Goal: Task Accomplishment & Management: Manage account settings

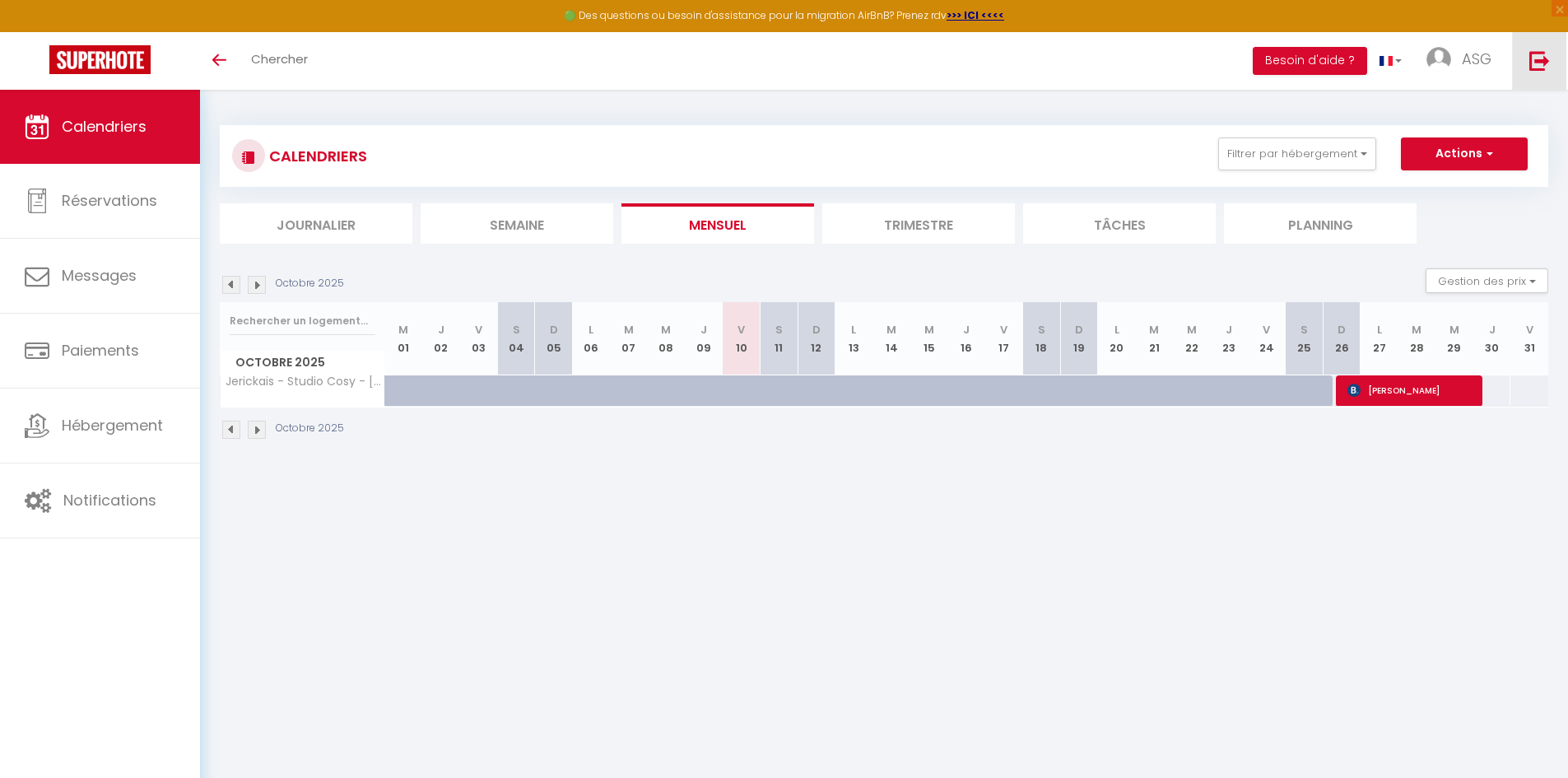
click at [1528, 72] on link at bounding box center [1539, 61] width 54 height 58
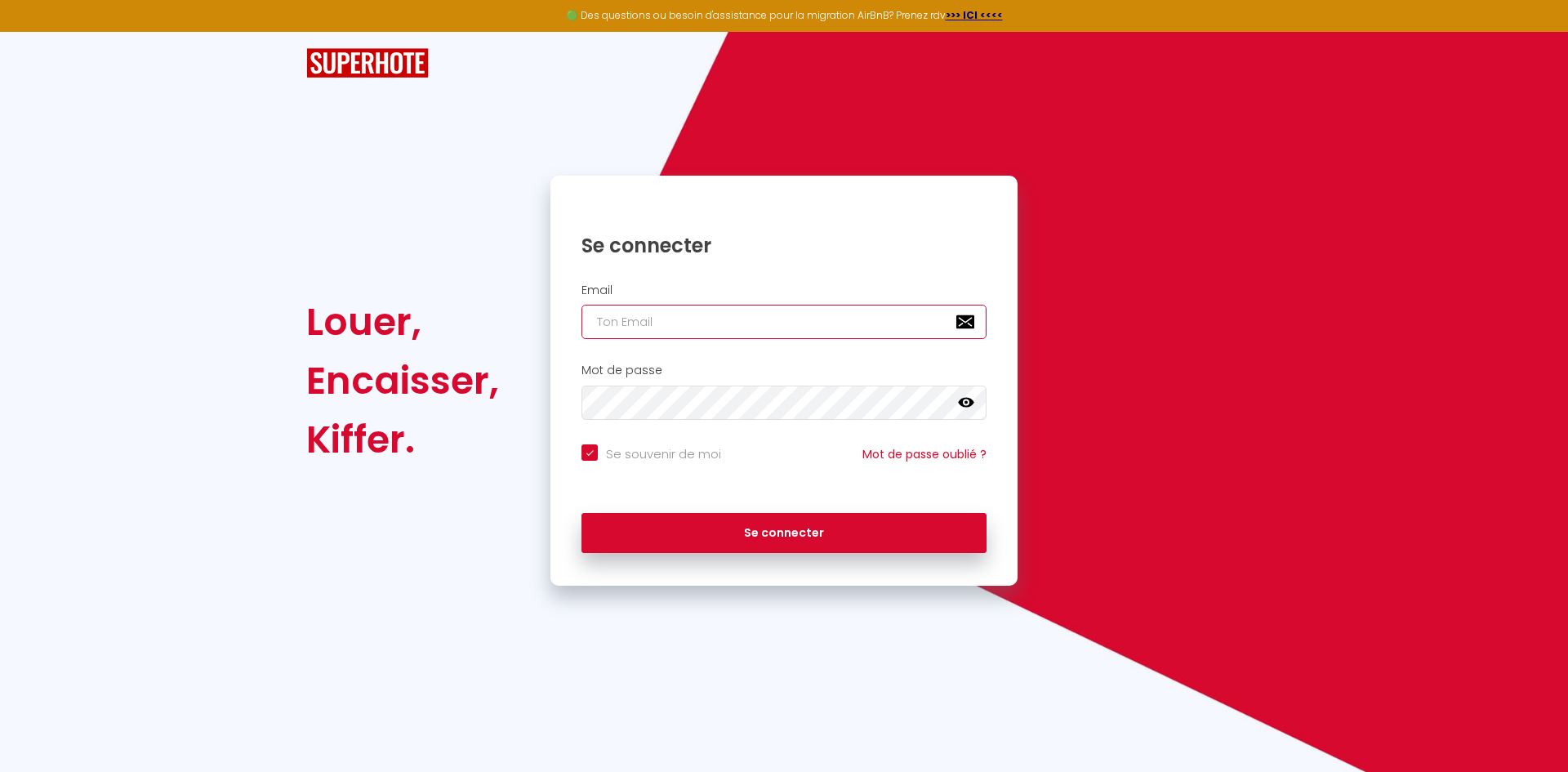
type input "[EMAIL_ADDRESS][DOMAIN_NAME]"
checkbox input "true"
click at [838, 325] on input "[EMAIL_ADDRESS][DOMAIN_NAME]" at bounding box center [784, 321] width 405 height 34
type input "[PERSON_NAME][EMAIL_ADDRESS][DOMAIN_NAME]"
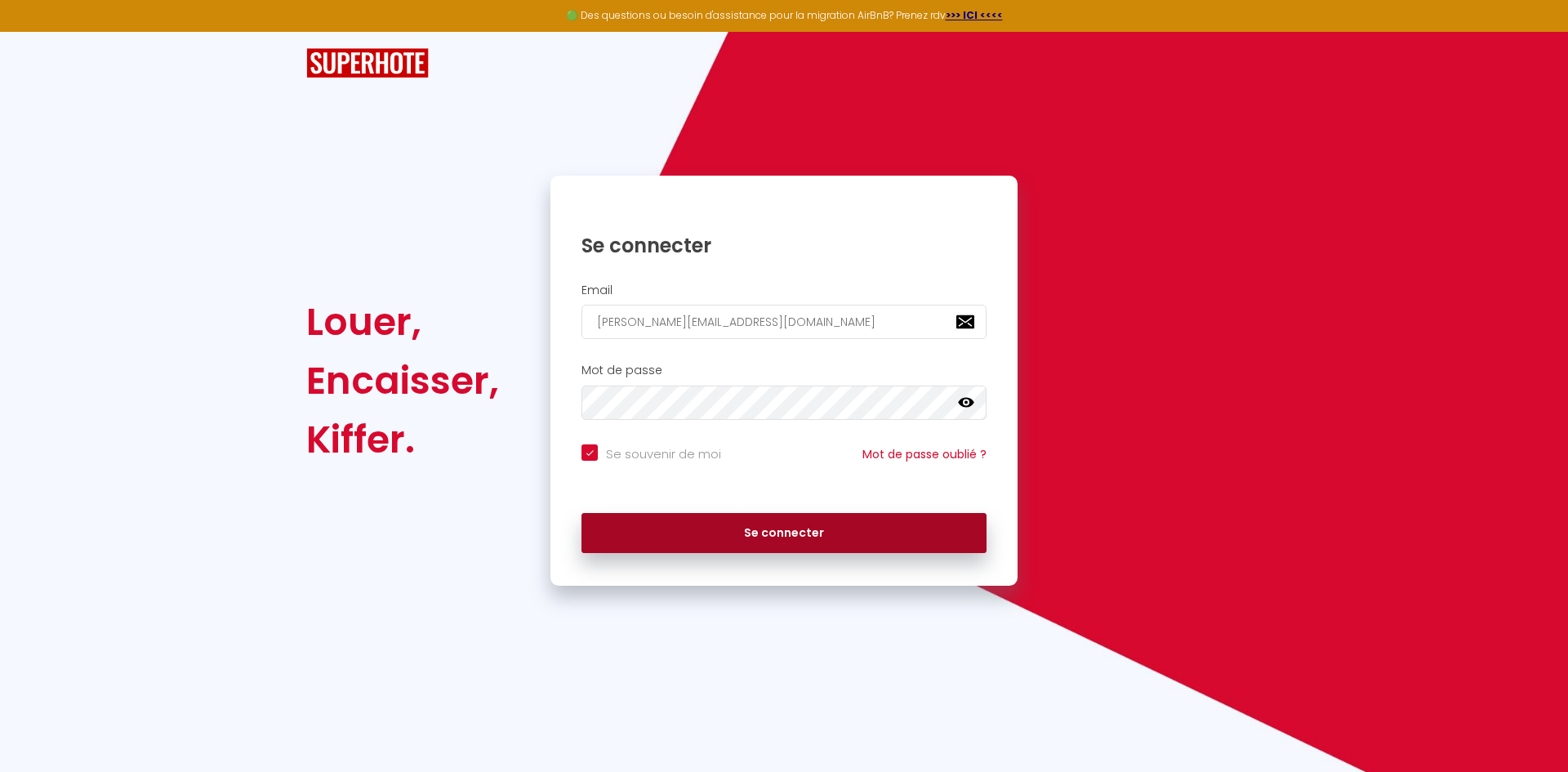
click at [794, 538] on button "Se connecter" at bounding box center [784, 533] width 405 height 41
checkbox input "true"
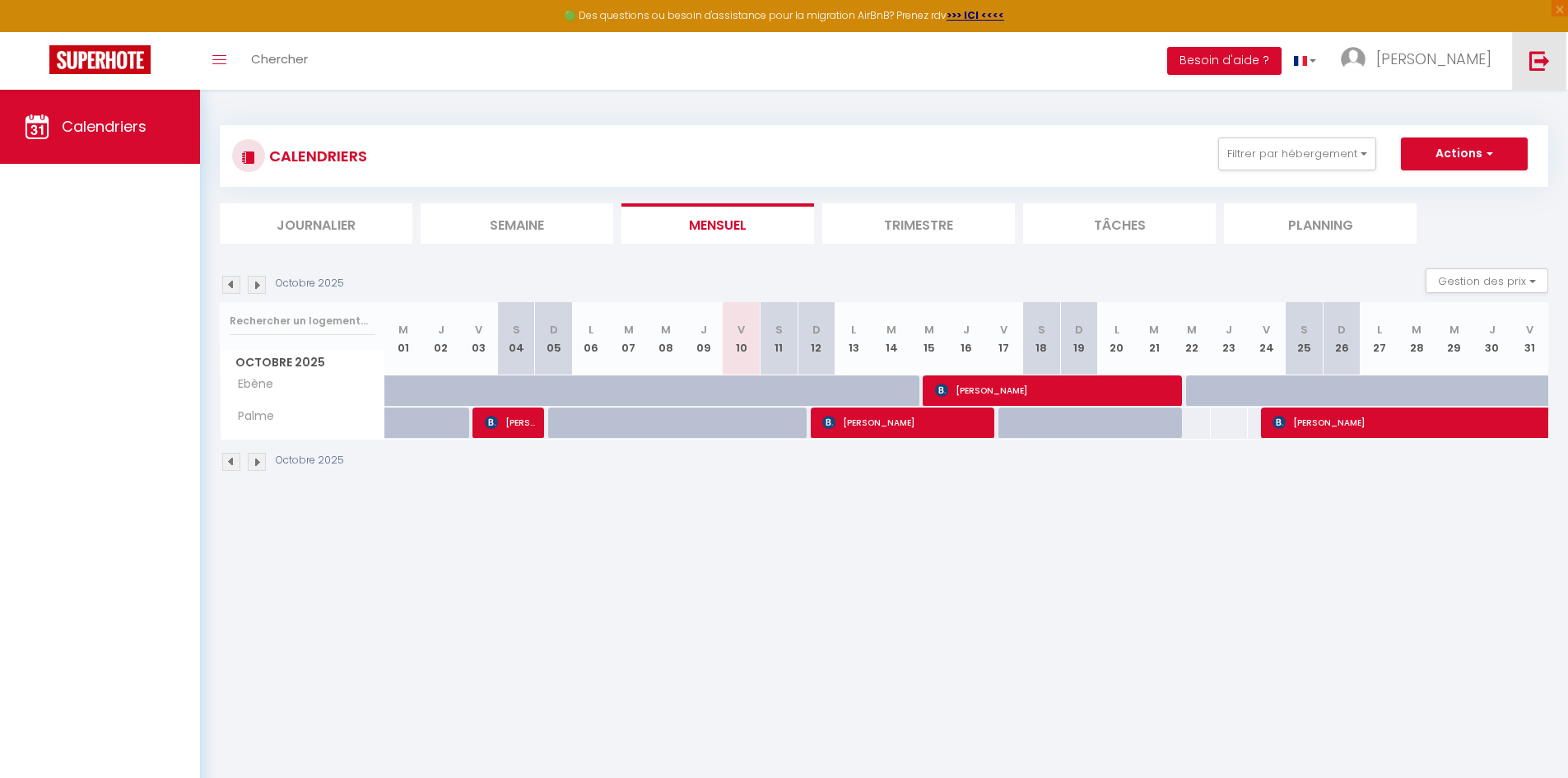
click at [1514, 59] on link at bounding box center [1539, 61] width 54 height 58
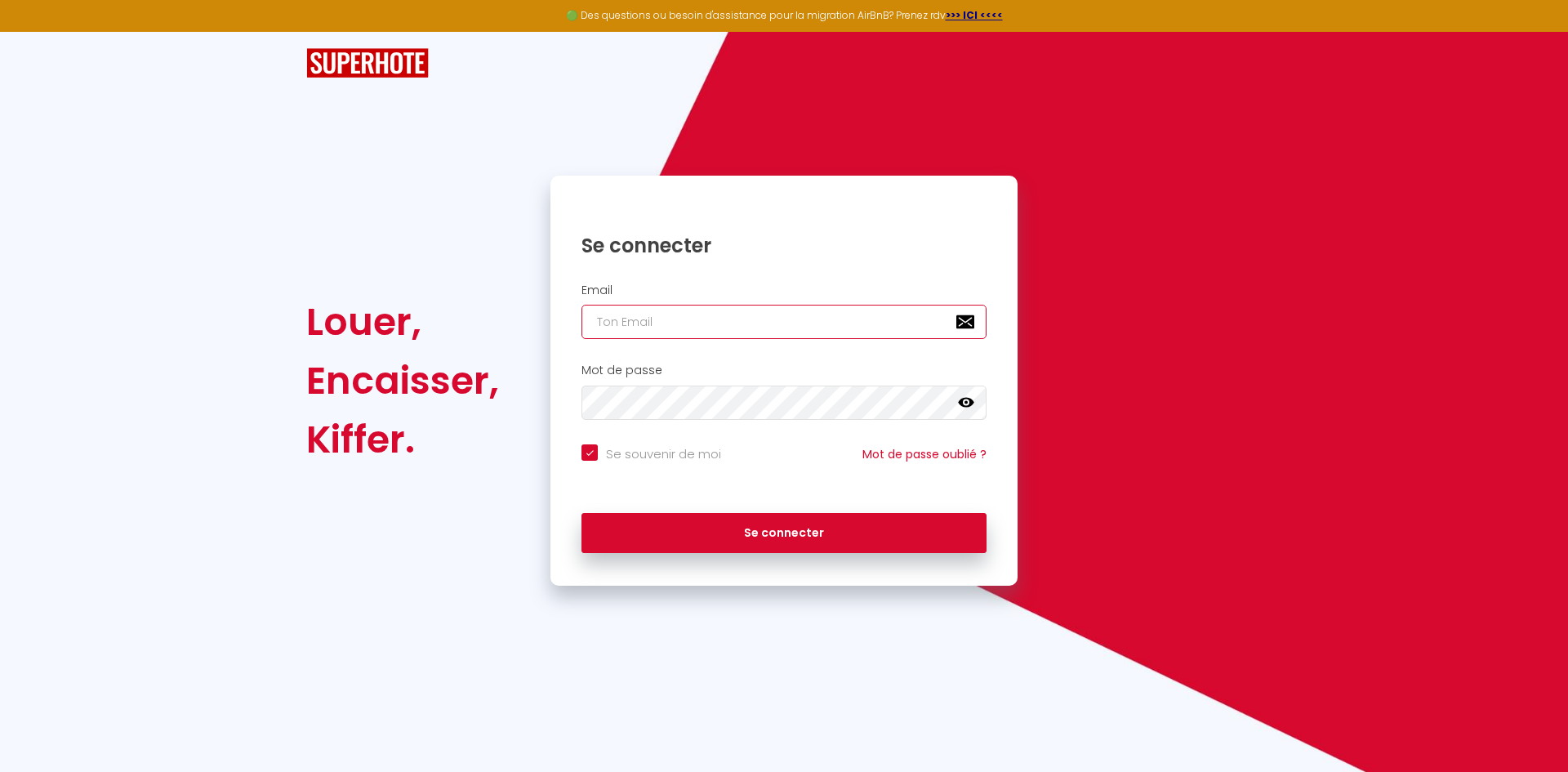
type input "[PERSON_NAME][EMAIL_ADDRESS][DOMAIN_NAME]"
checkbox input "true"
click at [874, 322] on input "[PERSON_NAME][EMAIL_ADDRESS][DOMAIN_NAME]" at bounding box center [784, 321] width 405 height 34
type input "[EMAIL_ADDRESS][DOMAIN_NAME]"
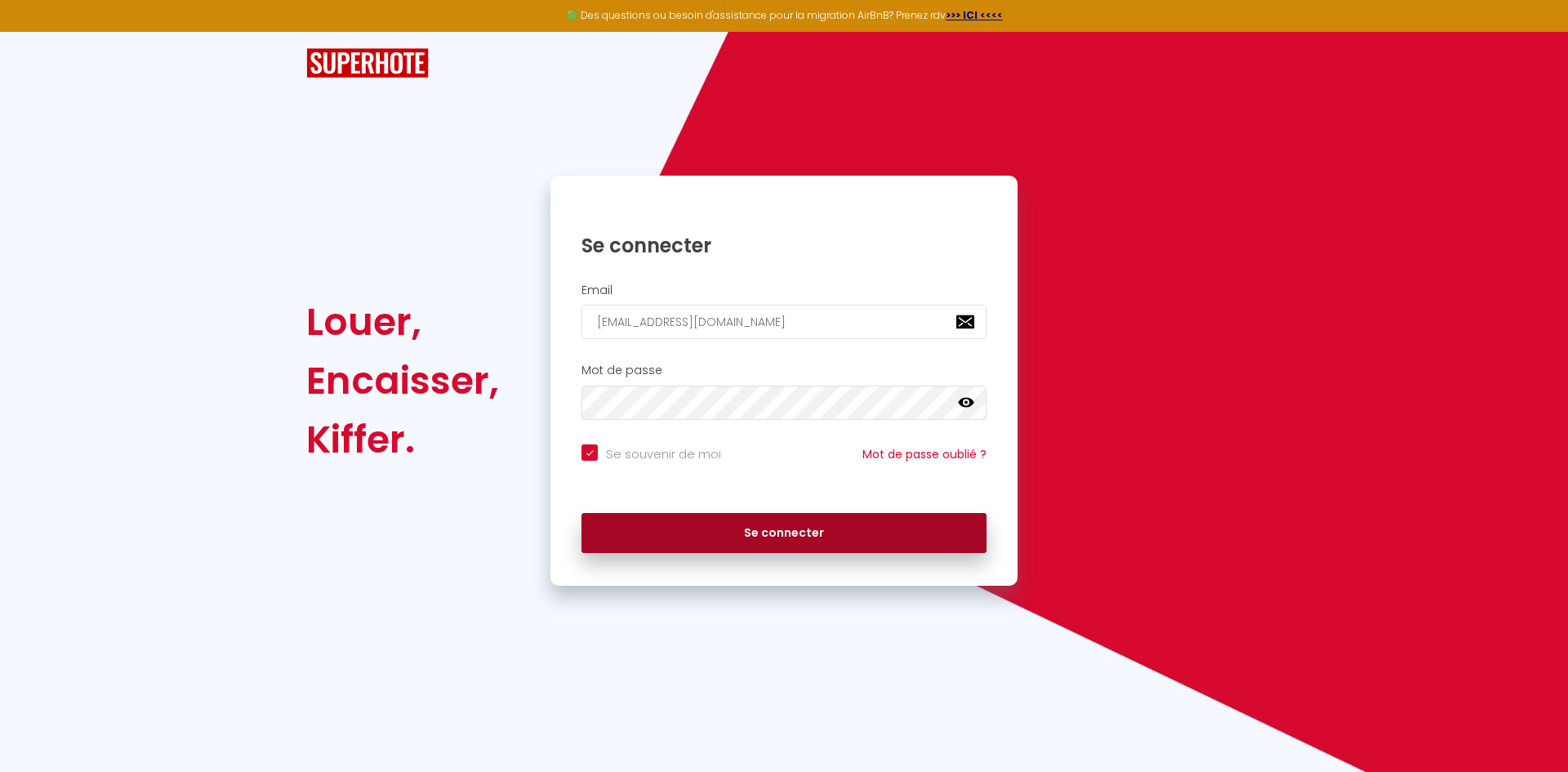
click at [811, 531] on button "Se connecter" at bounding box center [784, 533] width 405 height 41
checkbox input "true"
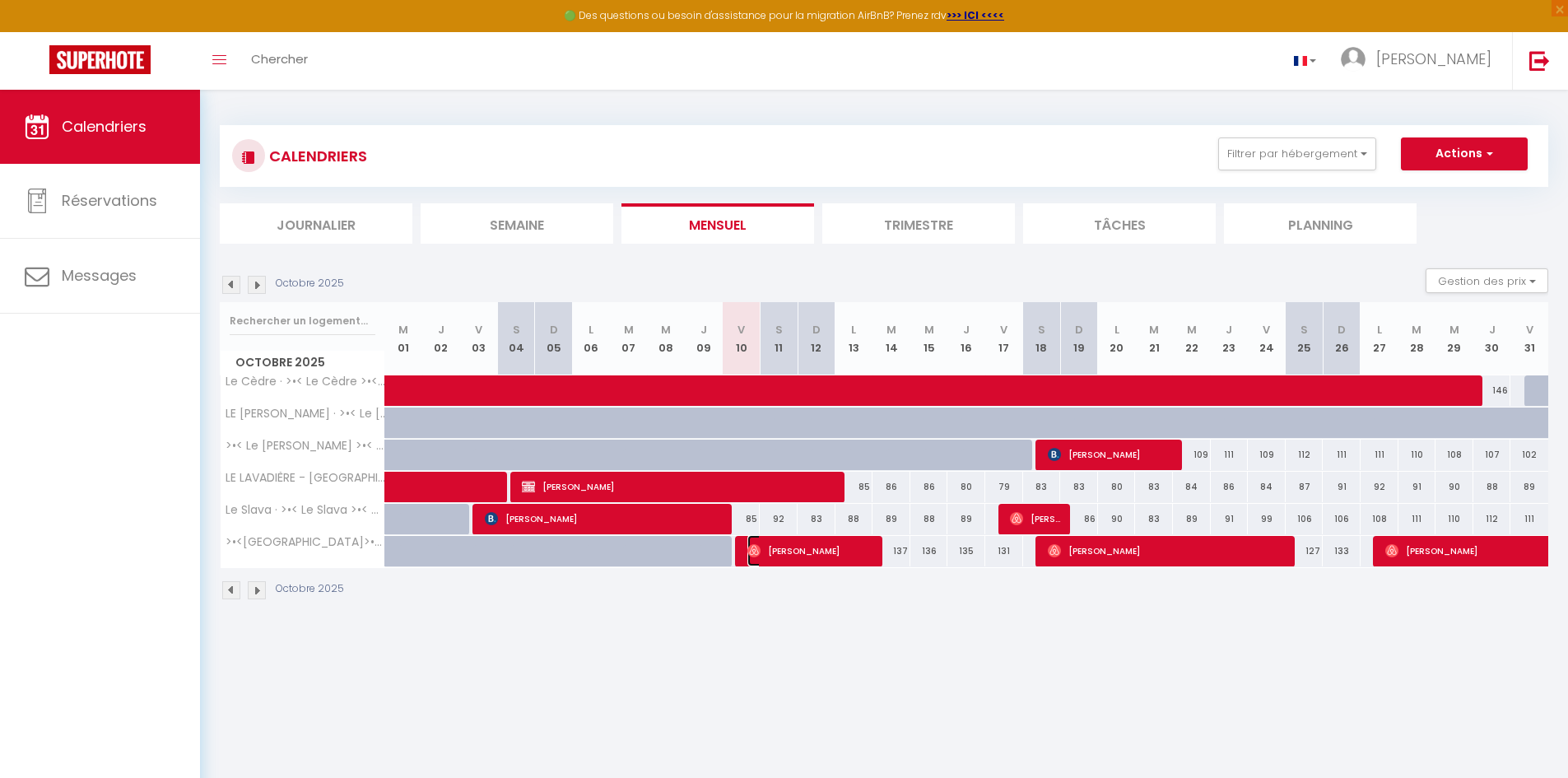
click at [838, 550] on span "[PERSON_NAME]" at bounding box center [810, 551] width 125 height 32
select select "OK"
select select "1"
select select "0"
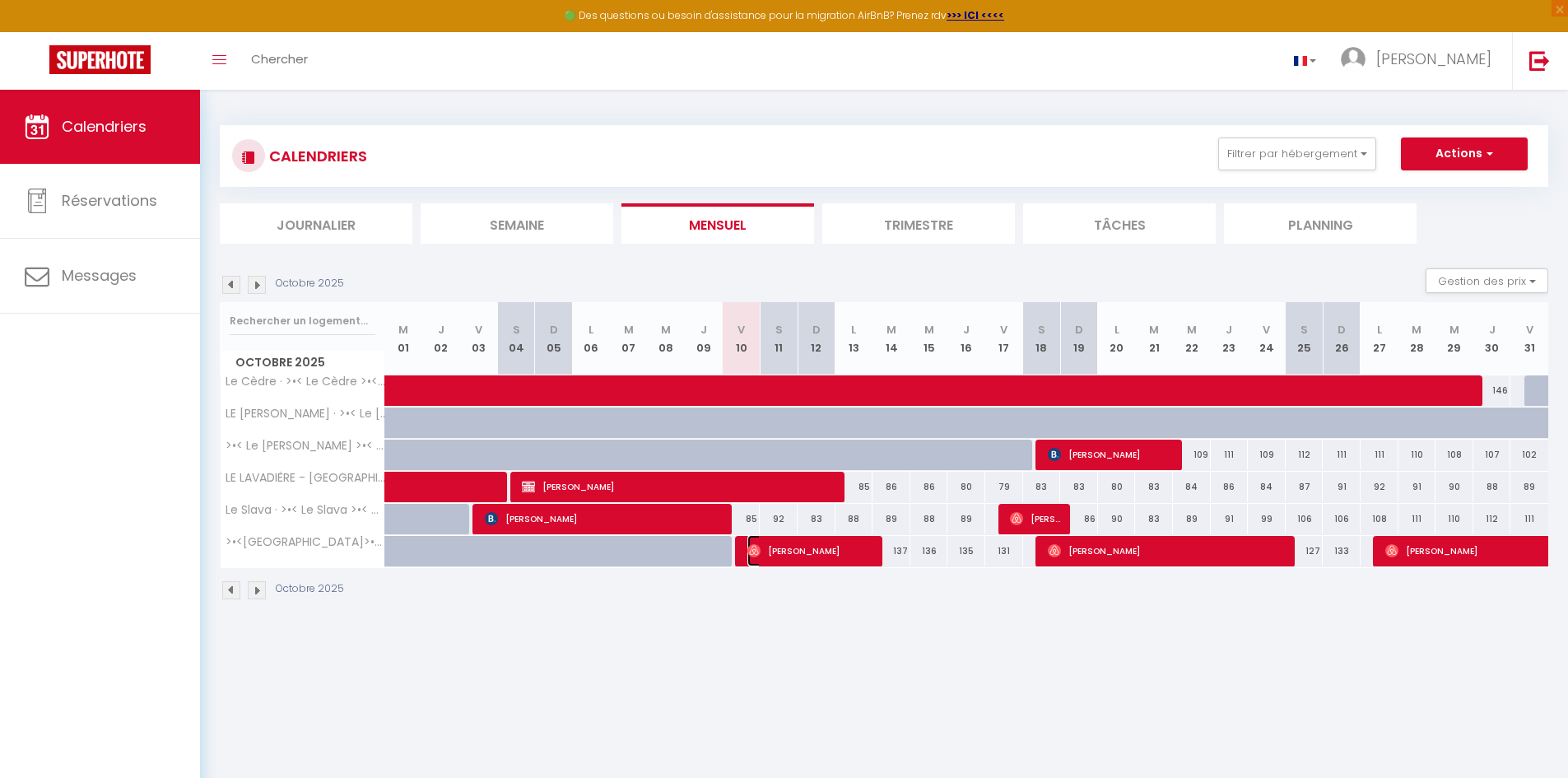
select select "1"
select select
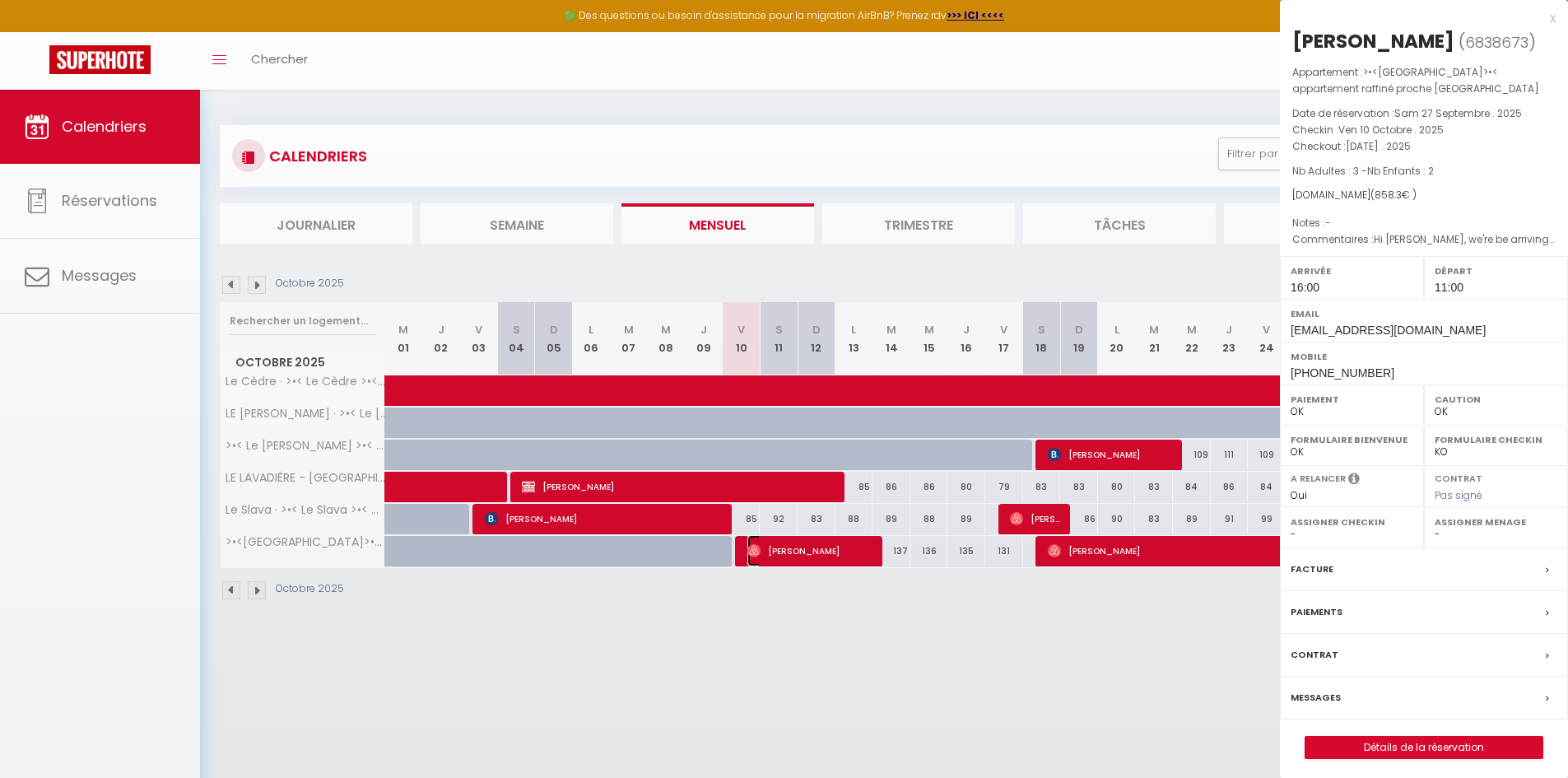
select select "45363"
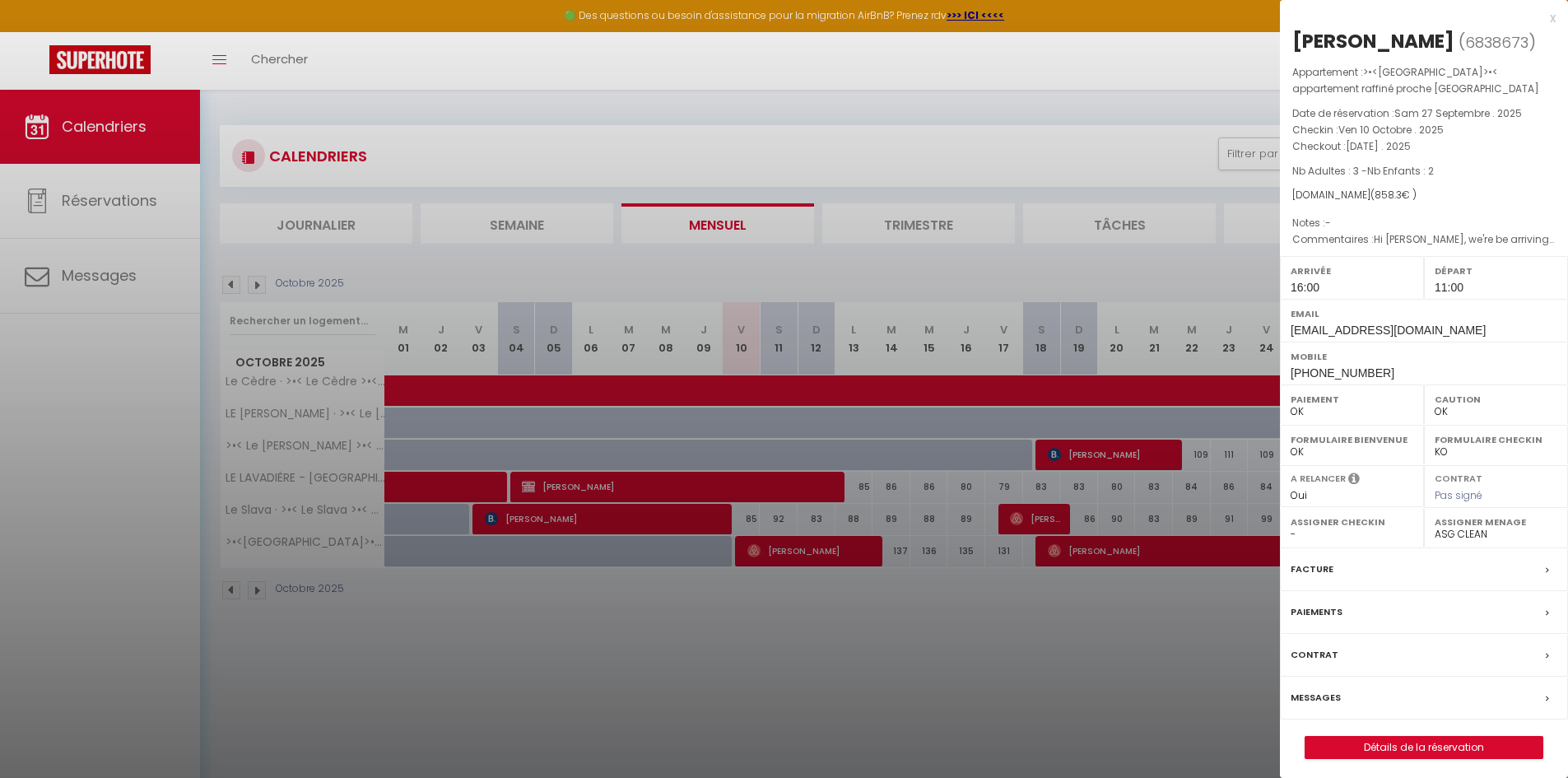
click at [974, 629] on div at bounding box center [784, 389] width 1568 height 778
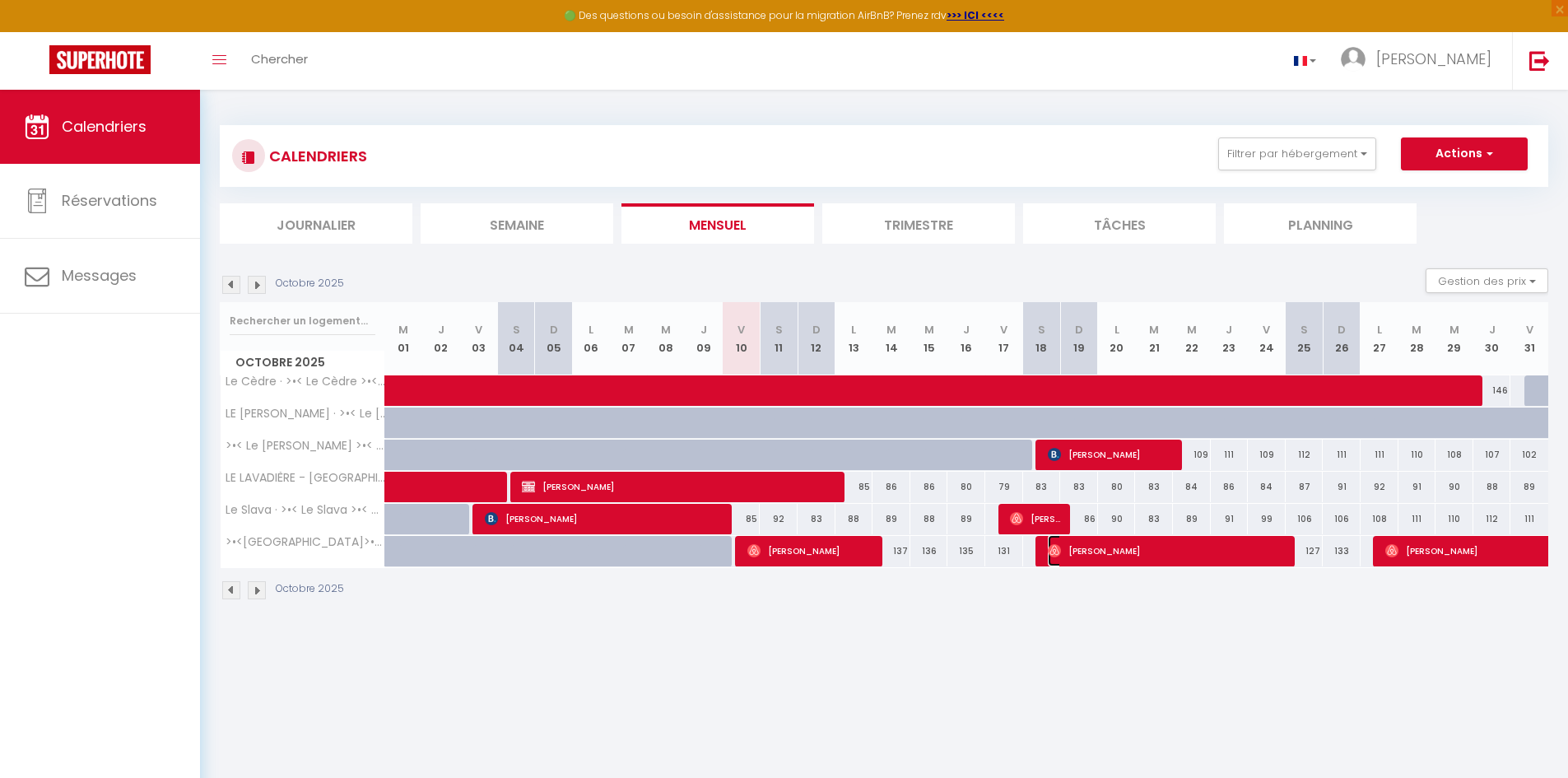
click at [1119, 550] on span "[PERSON_NAME]" at bounding box center [1167, 551] width 240 height 32
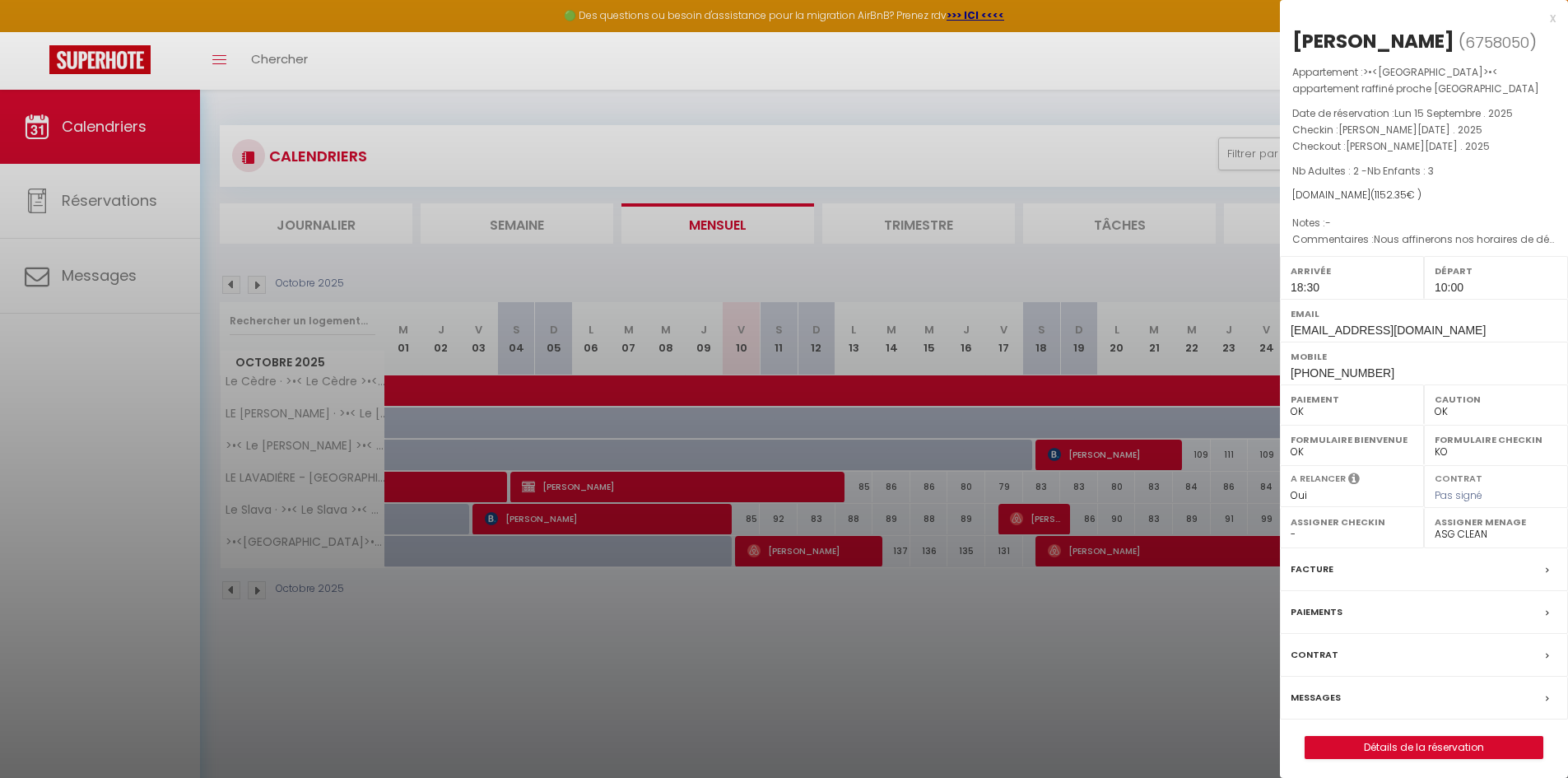
click at [1181, 643] on div at bounding box center [784, 389] width 1568 height 778
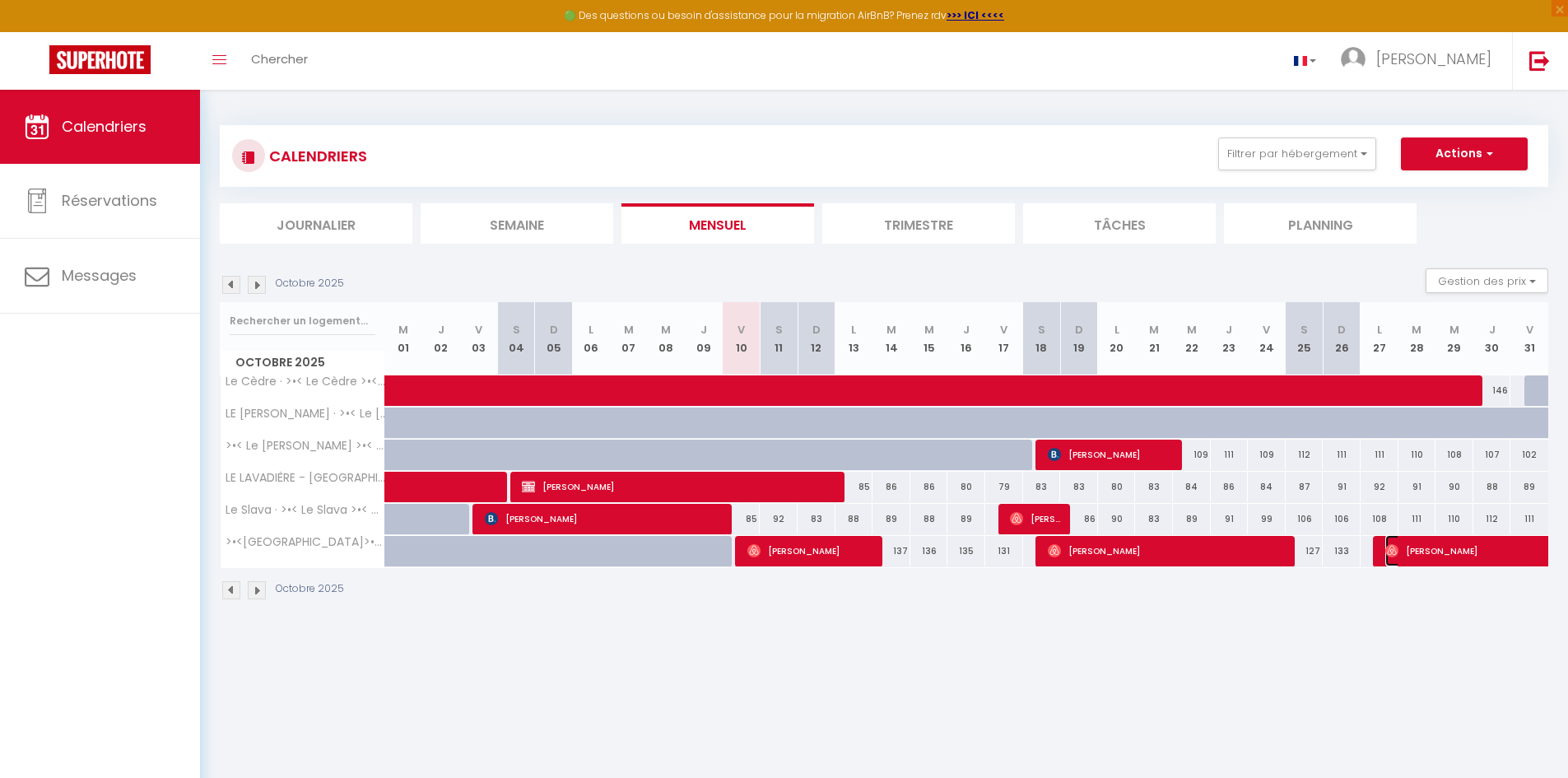
click at [1419, 545] on span "[PERSON_NAME]" at bounding box center [1480, 551] width 190 height 32
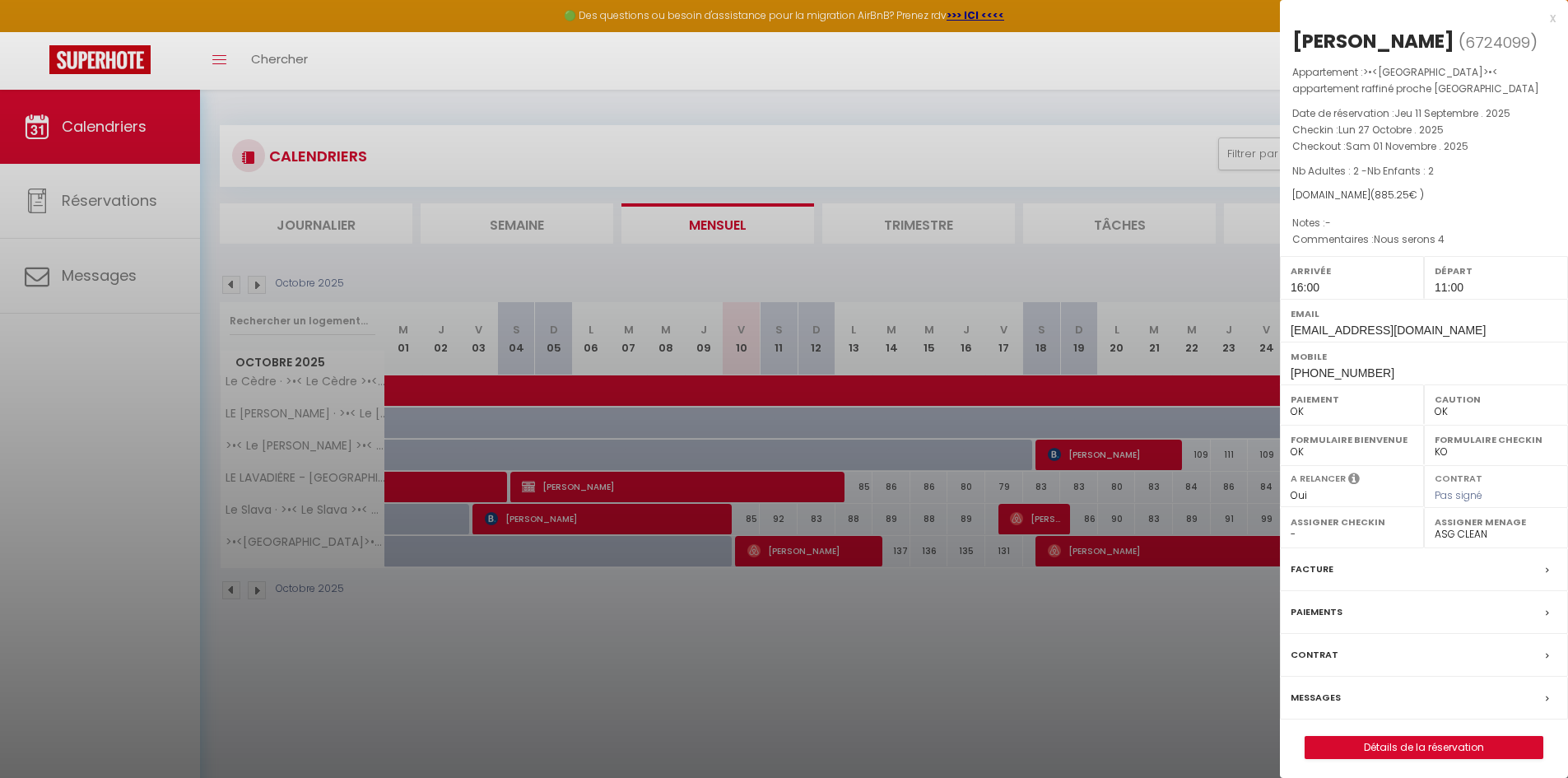
click at [1173, 655] on div at bounding box center [784, 389] width 1568 height 778
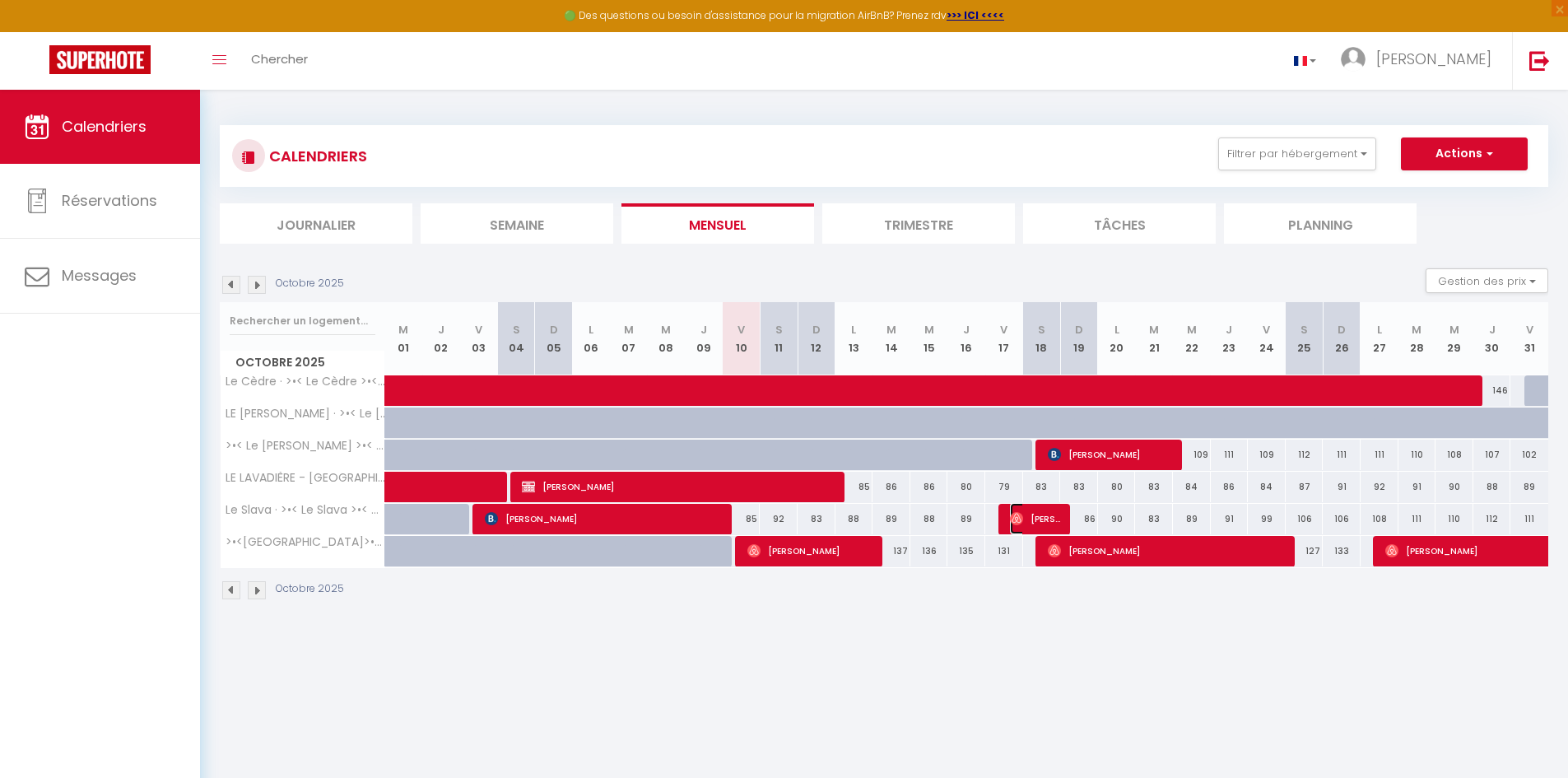
click at [1040, 521] on span "[PERSON_NAME]" at bounding box center [1035, 519] width 50 height 32
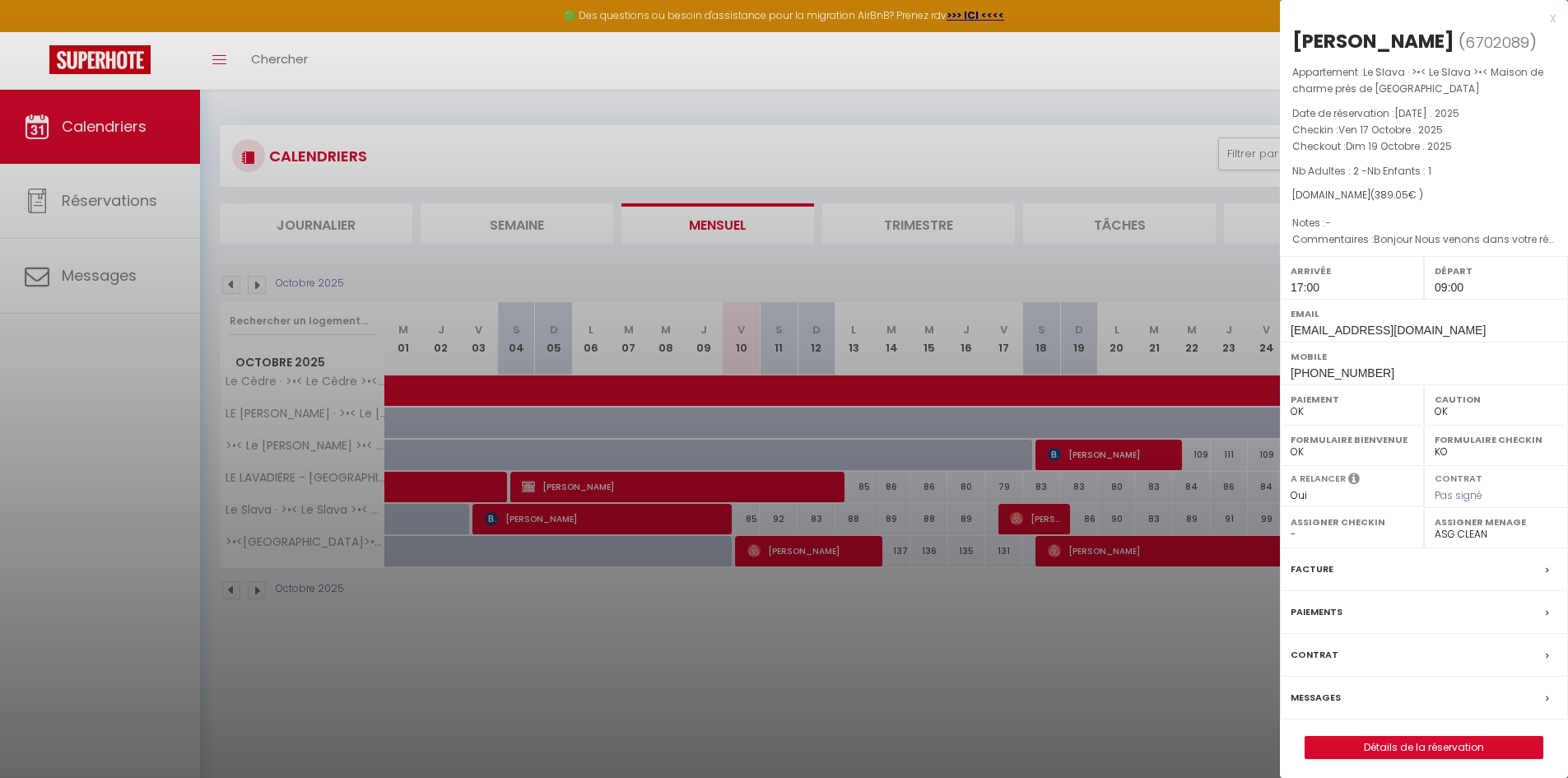
click at [979, 621] on div at bounding box center [784, 389] width 1568 height 778
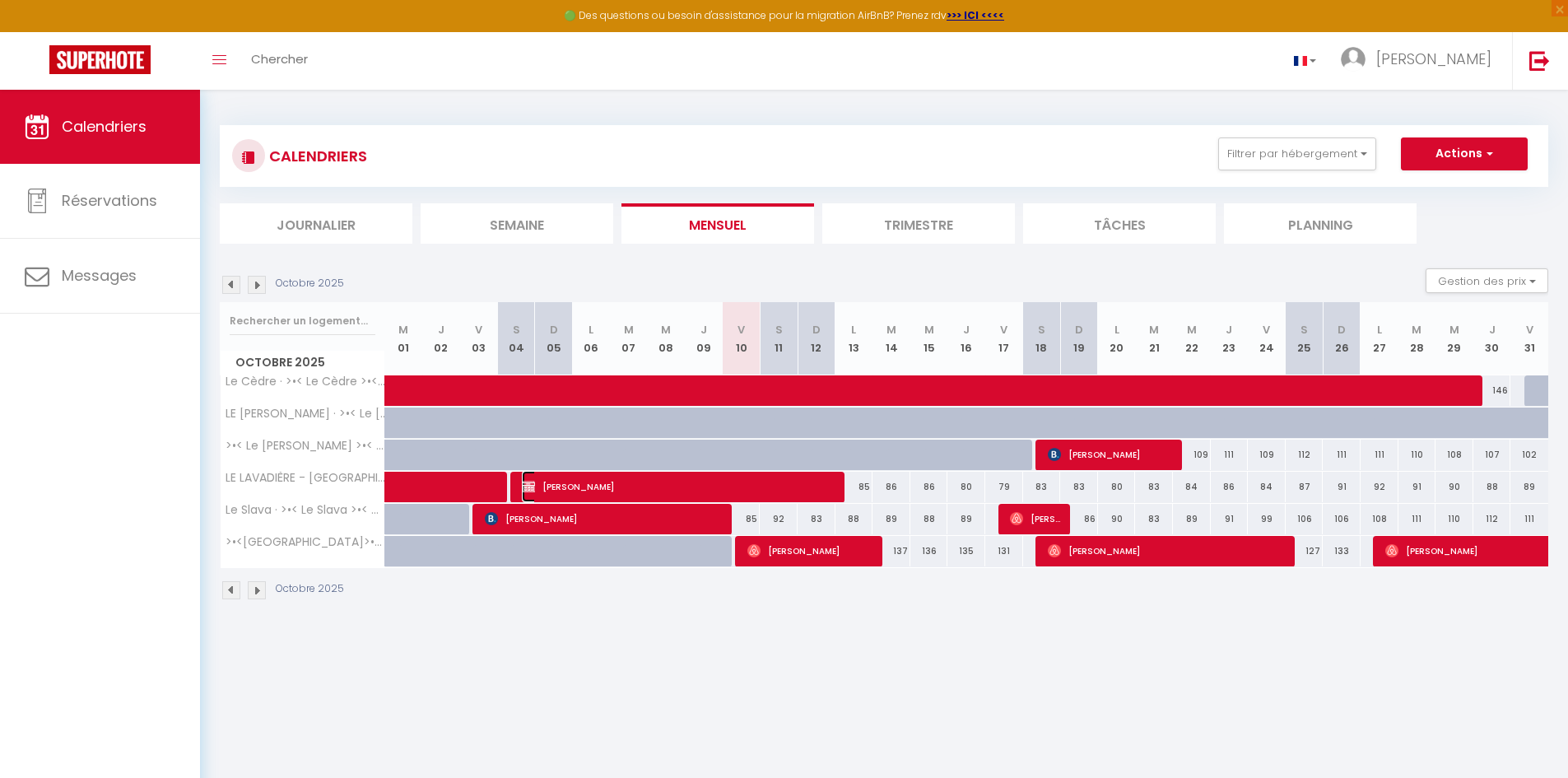
click at [822, 486] on span "[PERSON_NAME]" at bounding box center [679, 487] width 315 height 32
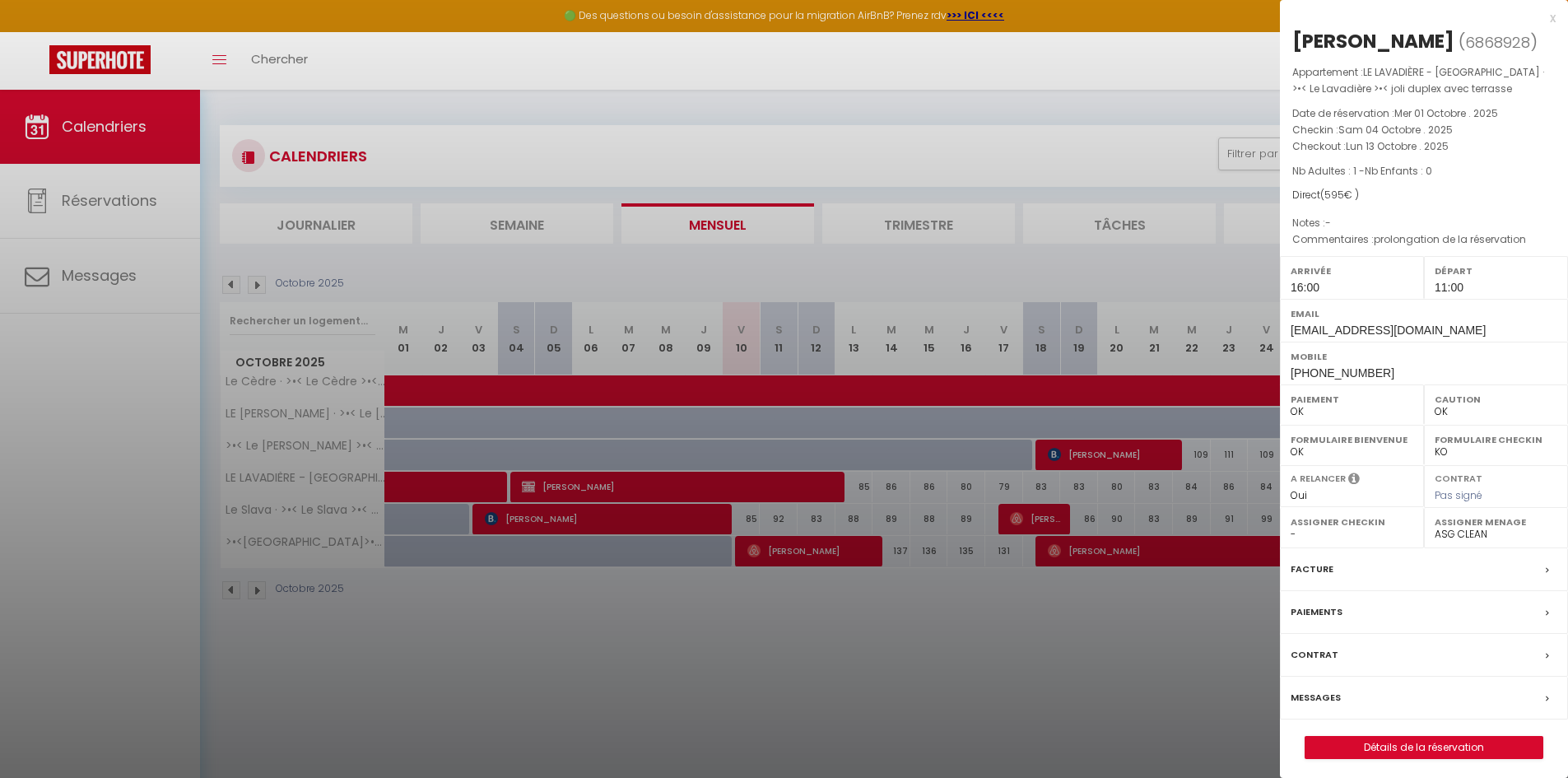
click at [835, 711] on div at bounding box center [784, 389] width 1568 height 778
